Goal: Information Seeking & Learning: Learn about a topic

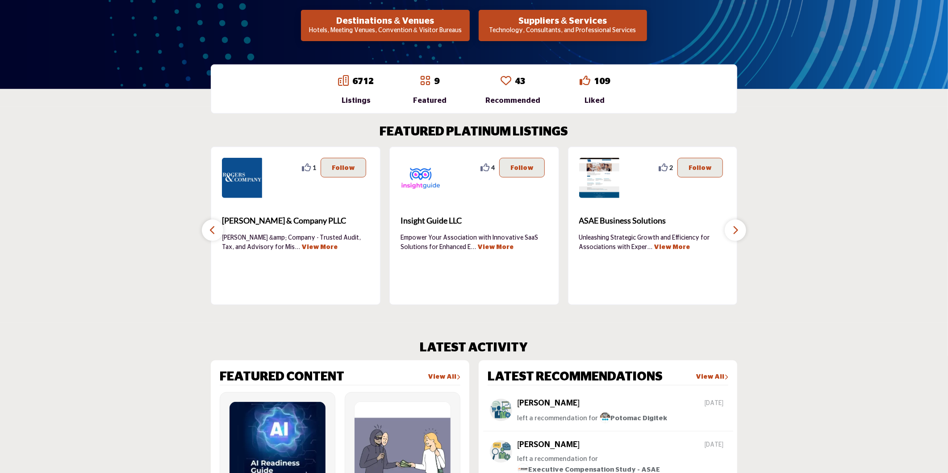
scroll to position [49, 0]
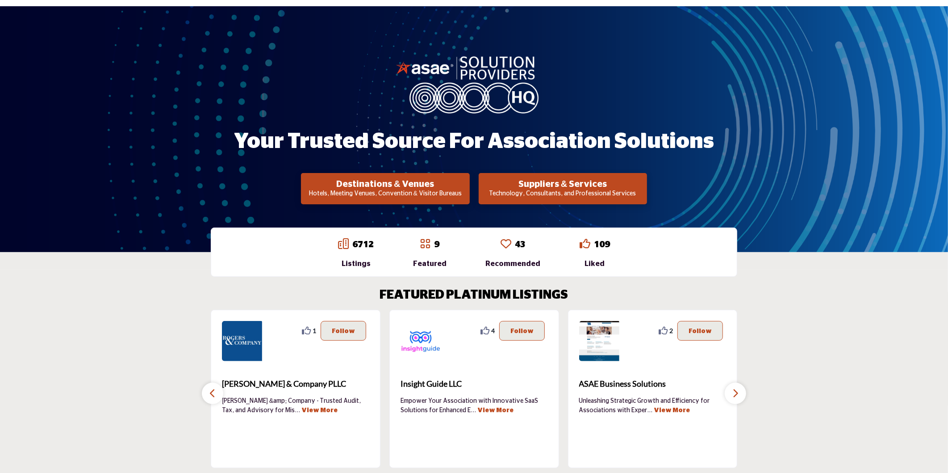
click at [417, 177] on button "Destinations & Venues Hotels, Meeting Venues, Convention & Visitor Bureaus" at bounding box center [385, 188] width 168 height 31
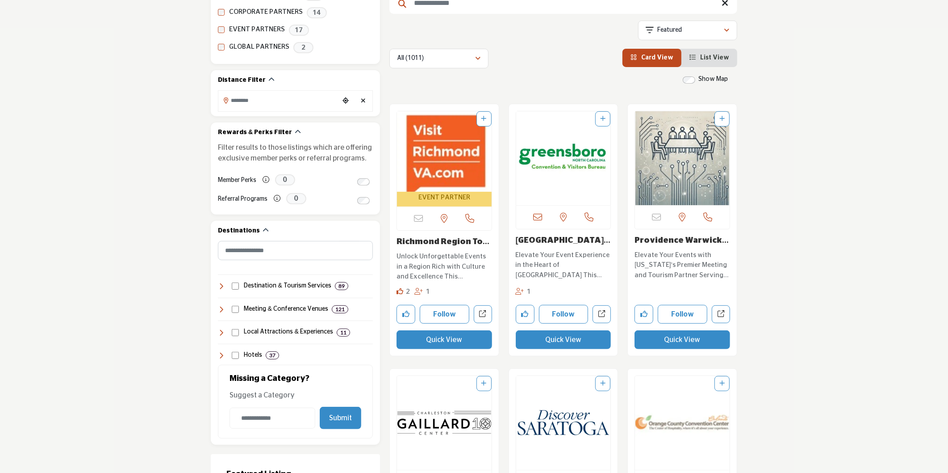
scroll to position [198, 0]
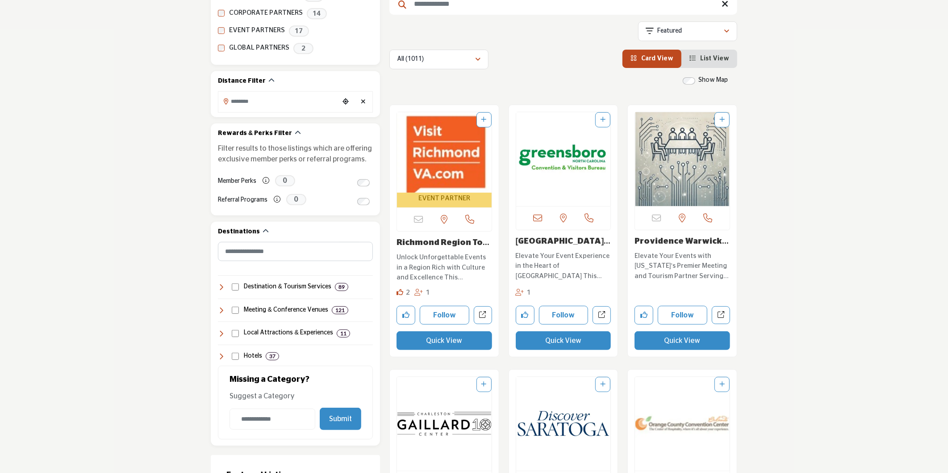
click at [471, 243] on link "Richmond Region Tour..." at bounding box center [443, 248] width 93 height 18
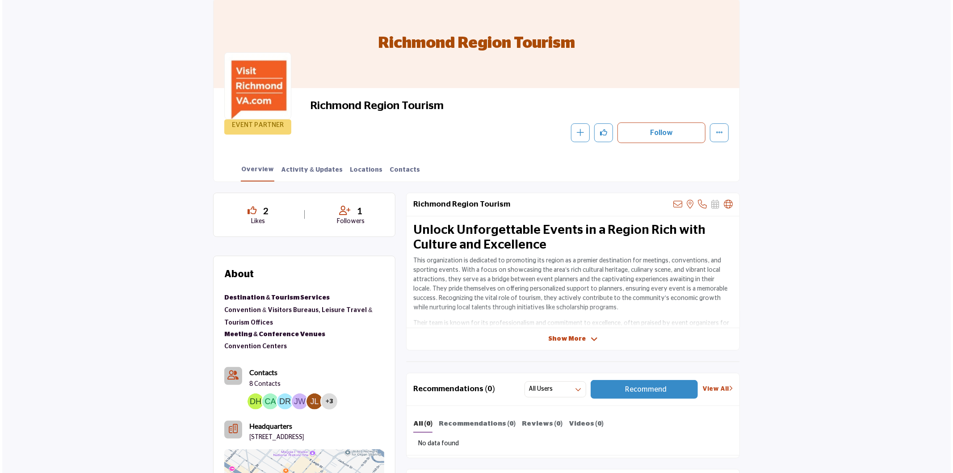
scroll to position [97, 0]
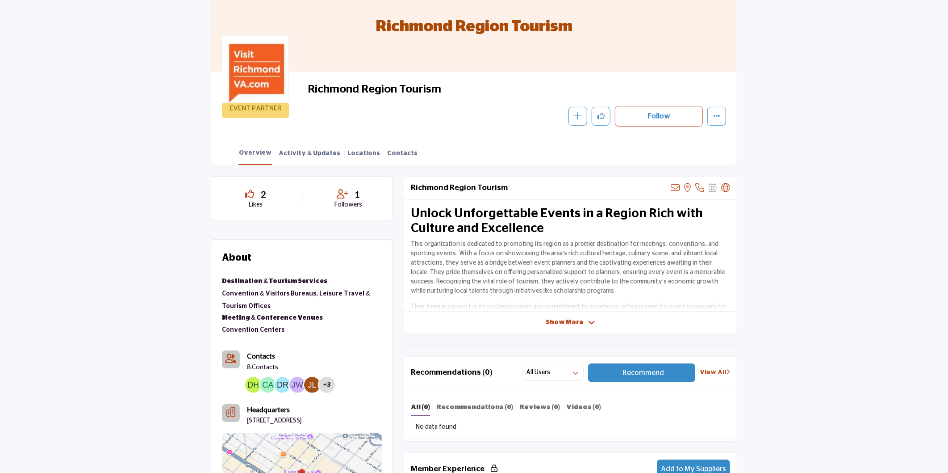
click at [311, 383] on img at bounding box center [312, 385] width 16 height 16
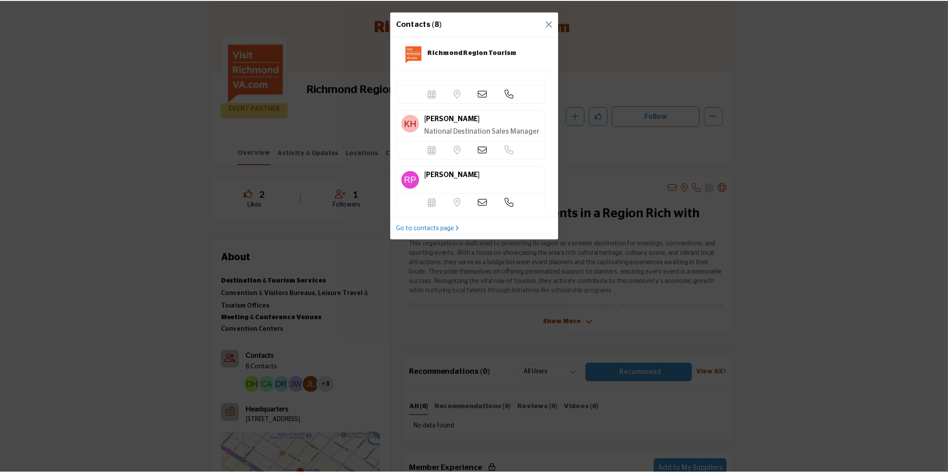
scroll to position [327, 0]
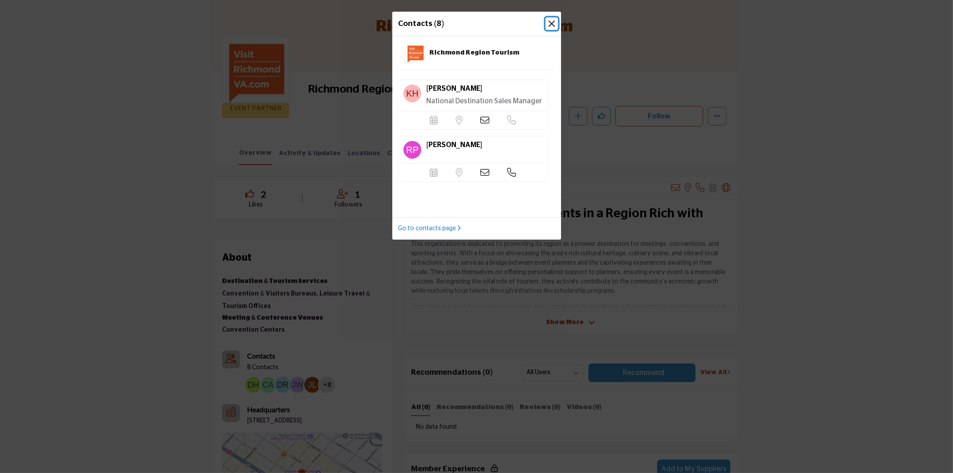
click at [550, 21] on button "Close" at bounding box center [551, 23] width 13 height 13
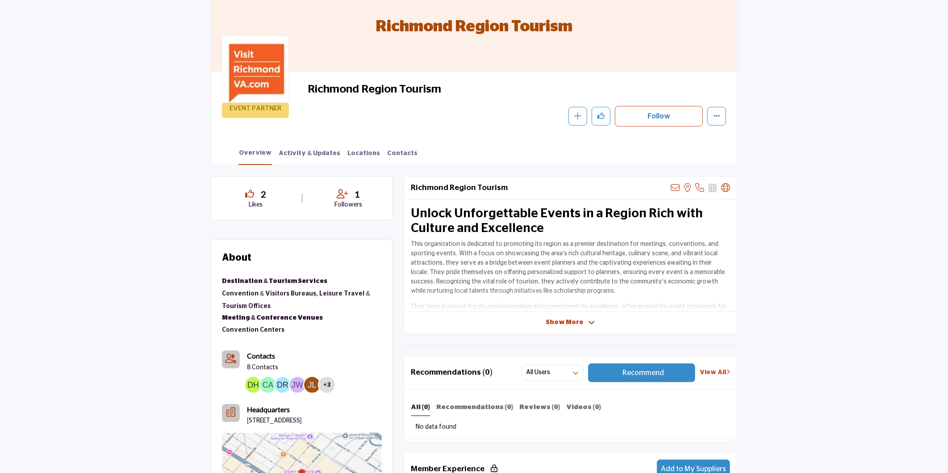
click at [569, 318] on span "Show More" at bounding box center [565, 322] width 38 height 9
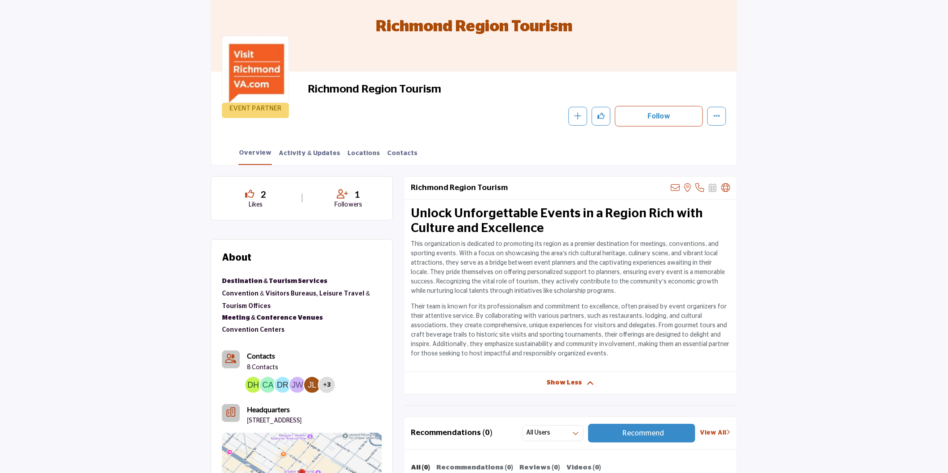
click at [570, 383] on span "Show Less" at bounding box center [564, 382] width 35 height 9
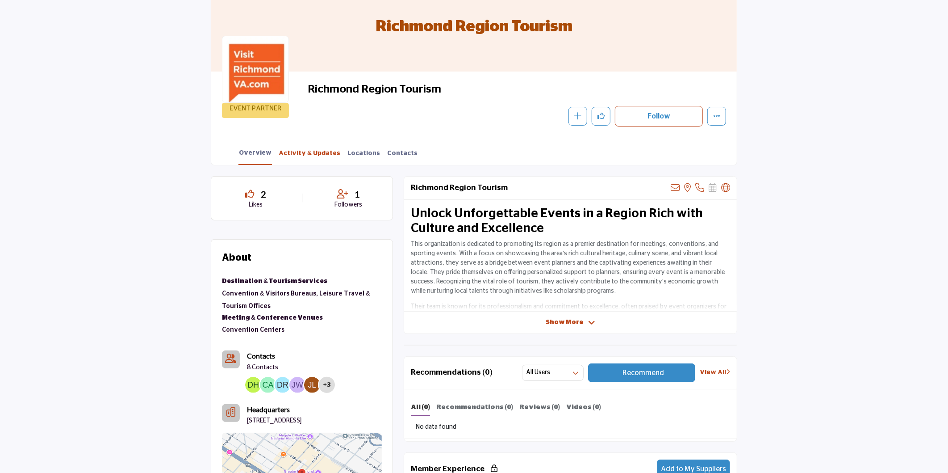
click at [310, 151] on link "Activity & Updates" at bounding box center [309, 157] width 63 height 16
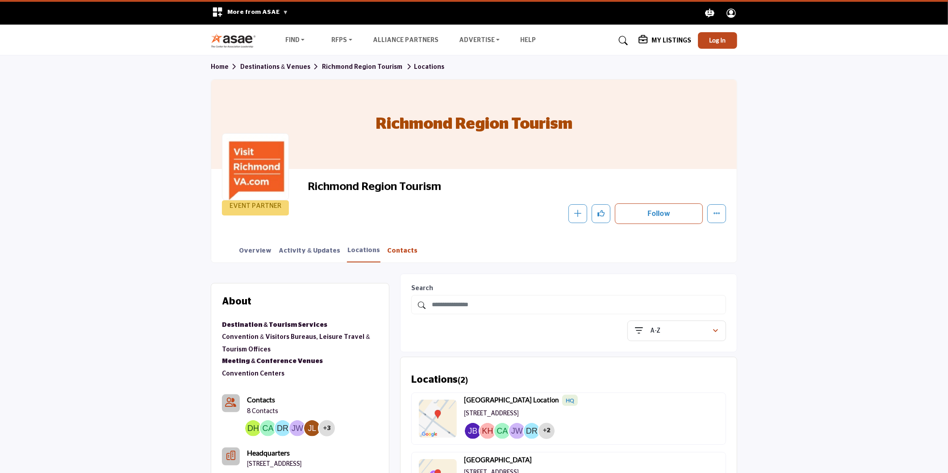
click at [390, 252] on link "Contacts" at bounding box center [402, 254] width 31 height 16
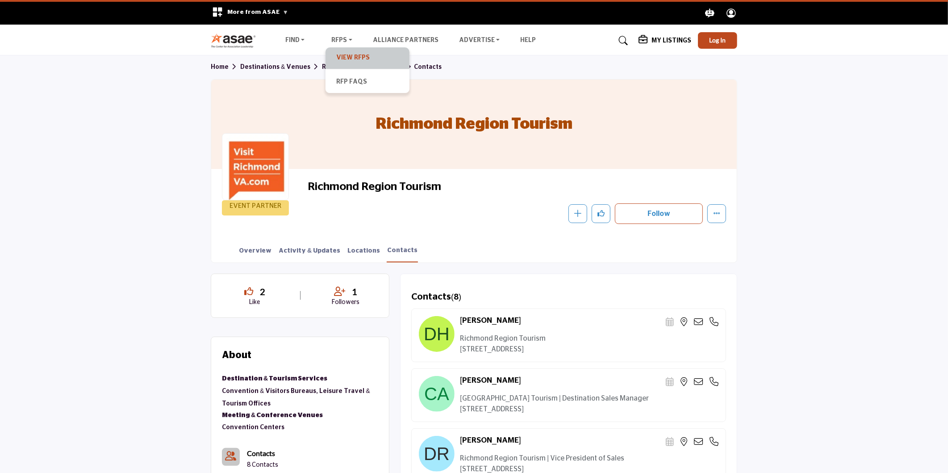
click at [356, 62] on link "View RFPs" at bounding box center [367, 58] width 75 height 13
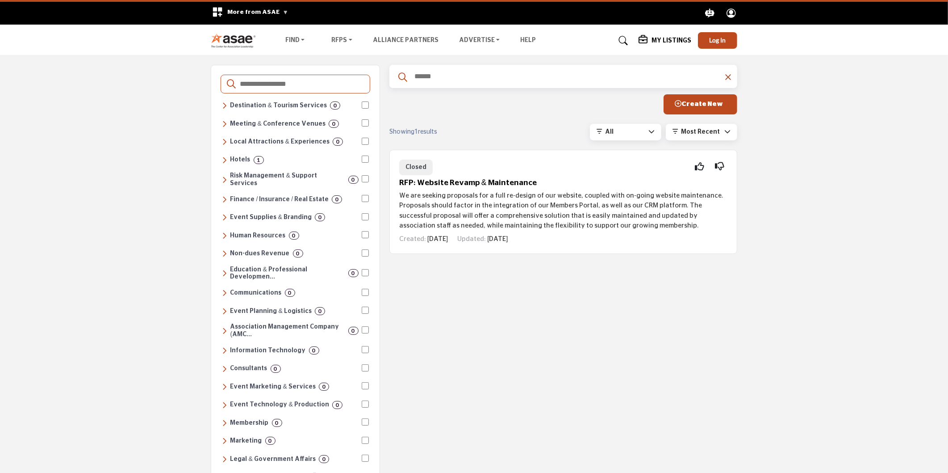
click at [619, 134] on div "All" at bounding box center [626, 131] width 43 height 9
click at [613, 176] on span "Closed" at bounding box center [636, 176] width 92 height 13
